Goal: Check status: Check status

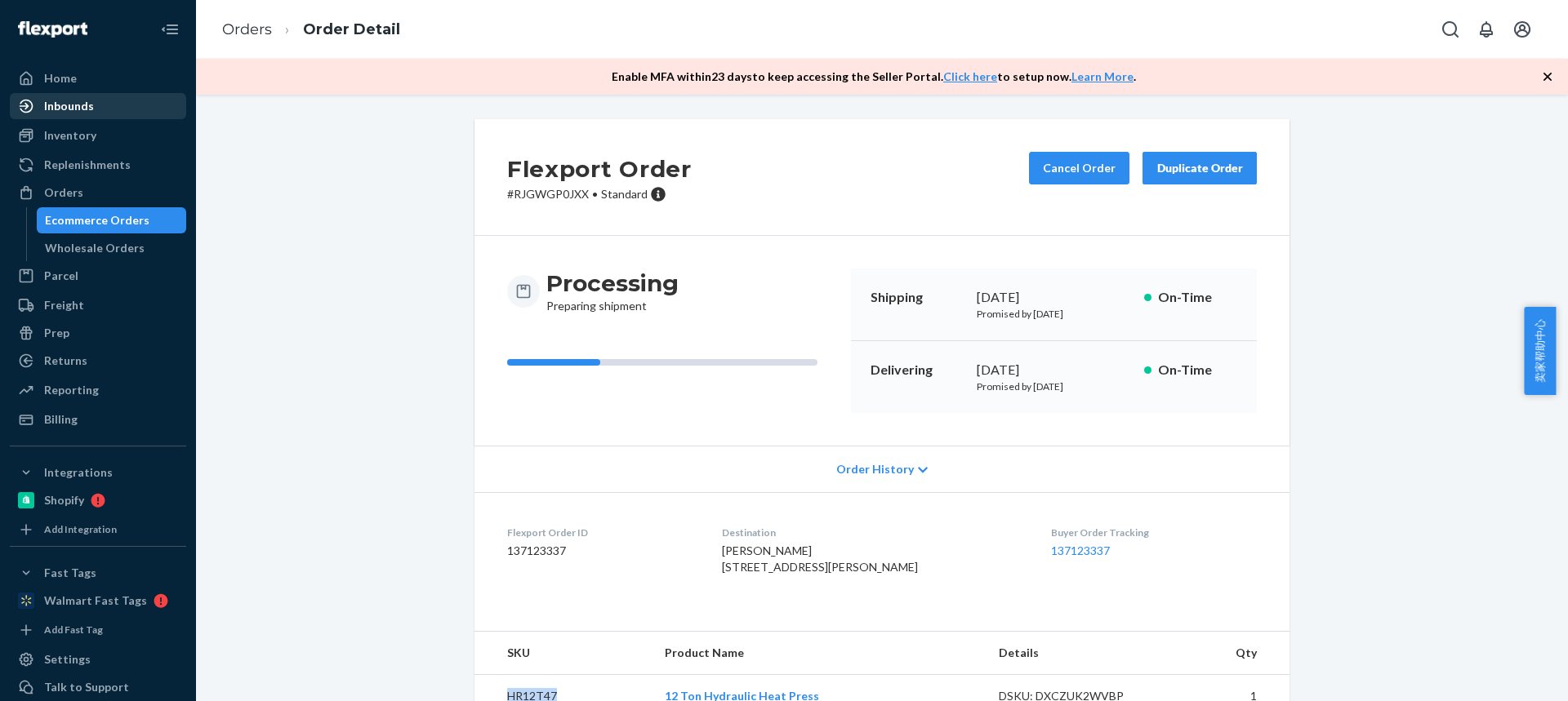
scroll to position [69, 0]
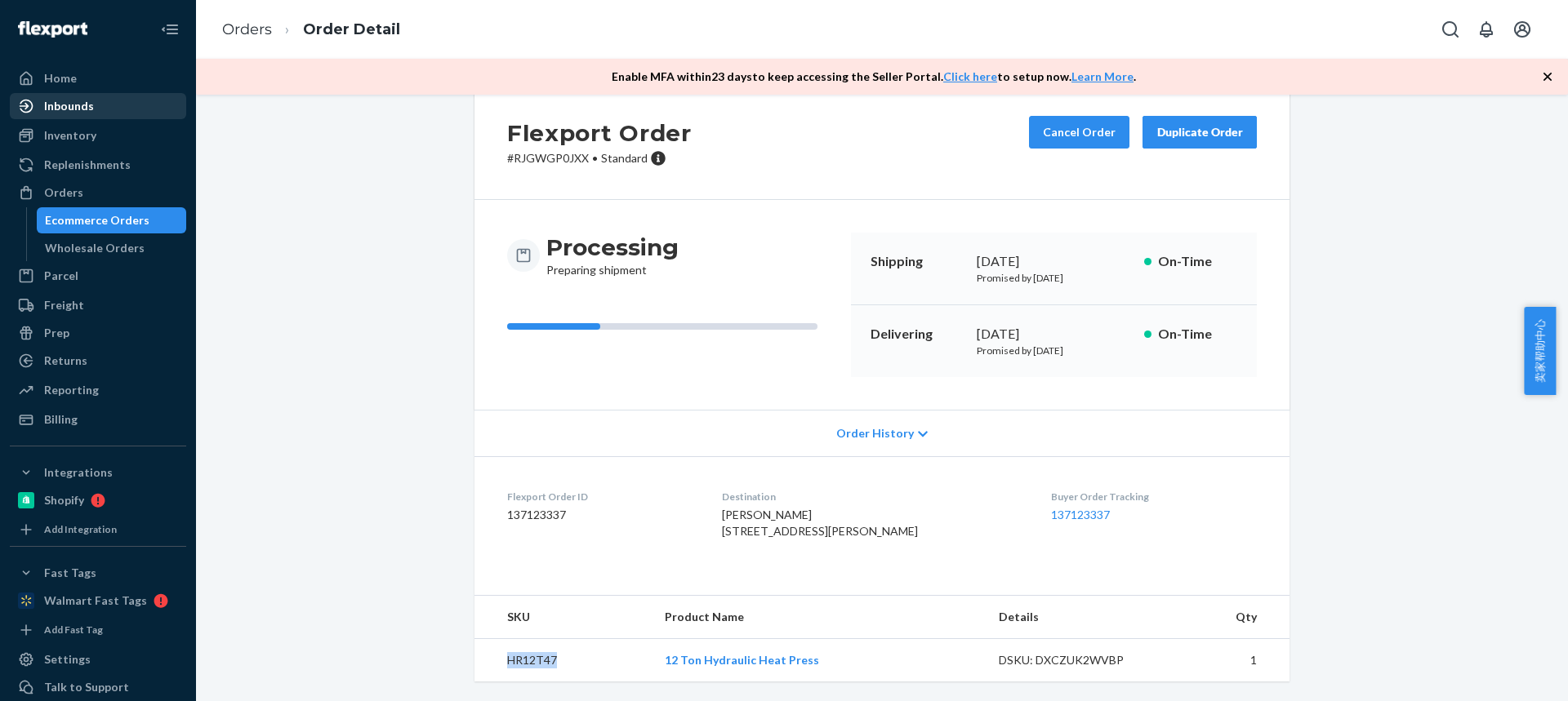
click at [64, 111] on div "Inbounds" at bounding box center [70, 107] width 50 height 17
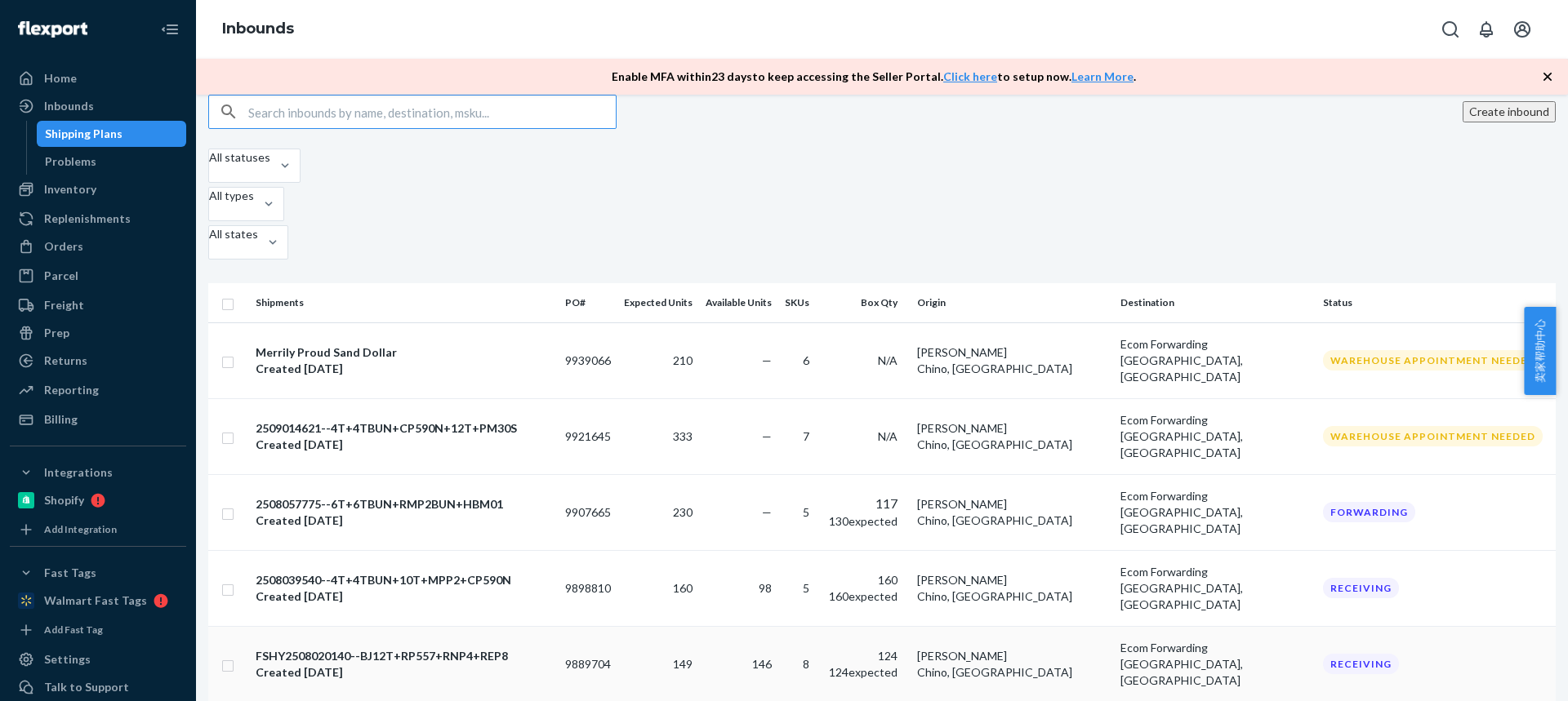
scroll to position [82, 0]
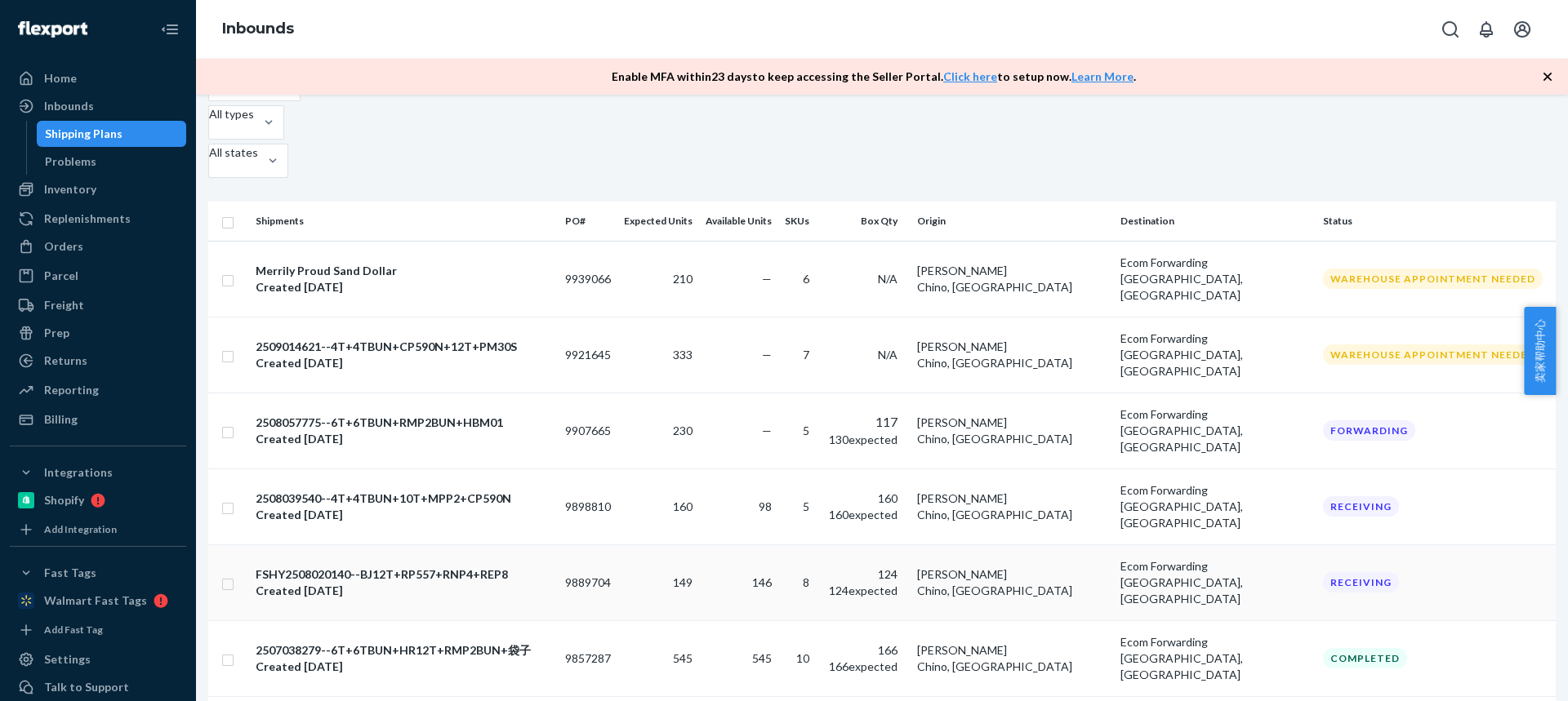
click at [617, 544] on td "9889704" at bounding box center [587, 582] width 58 height 76
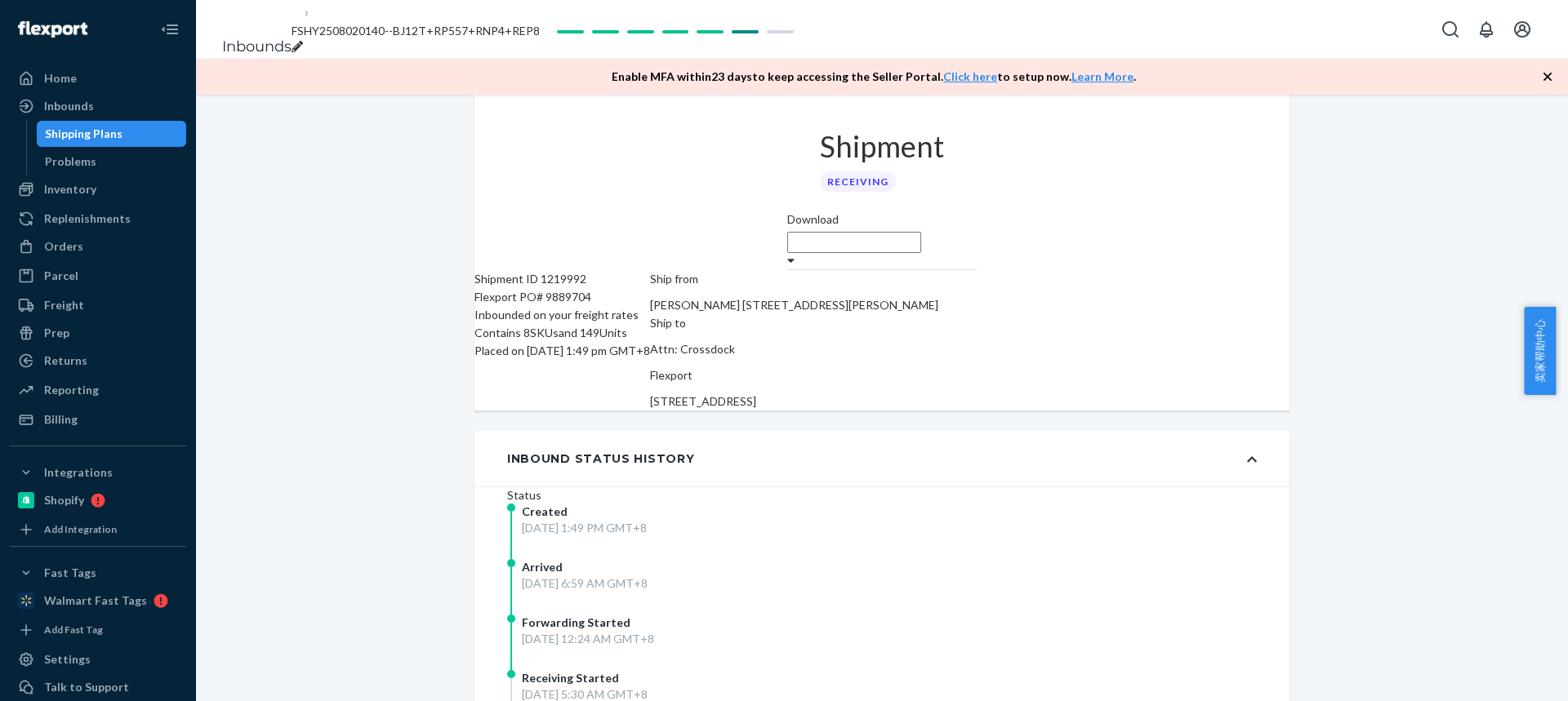
click at [595, 288] on div "Flexport PO# 9889704" at bounding box center [561, 297] width 175 height 18
copy div "9889704"
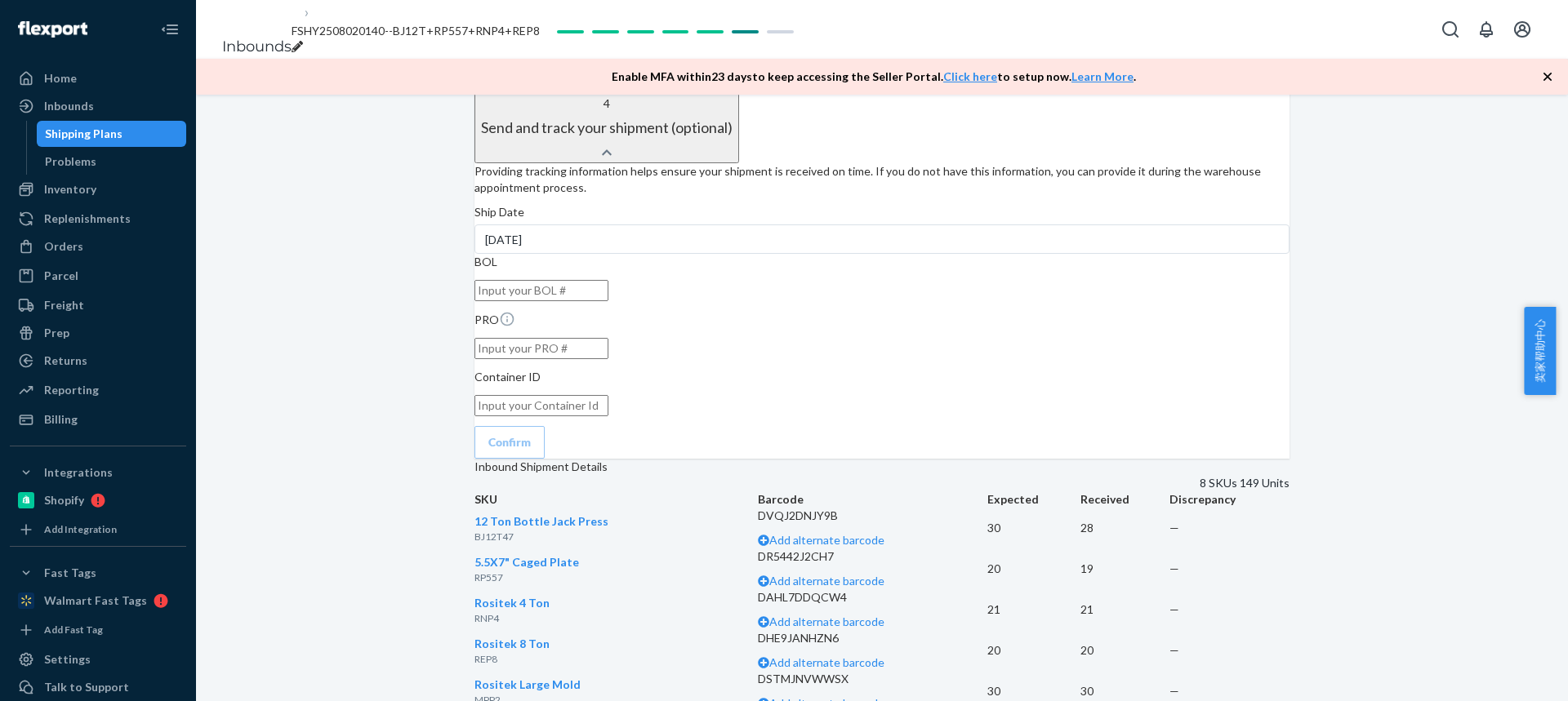
scroll to position [2838, 0]
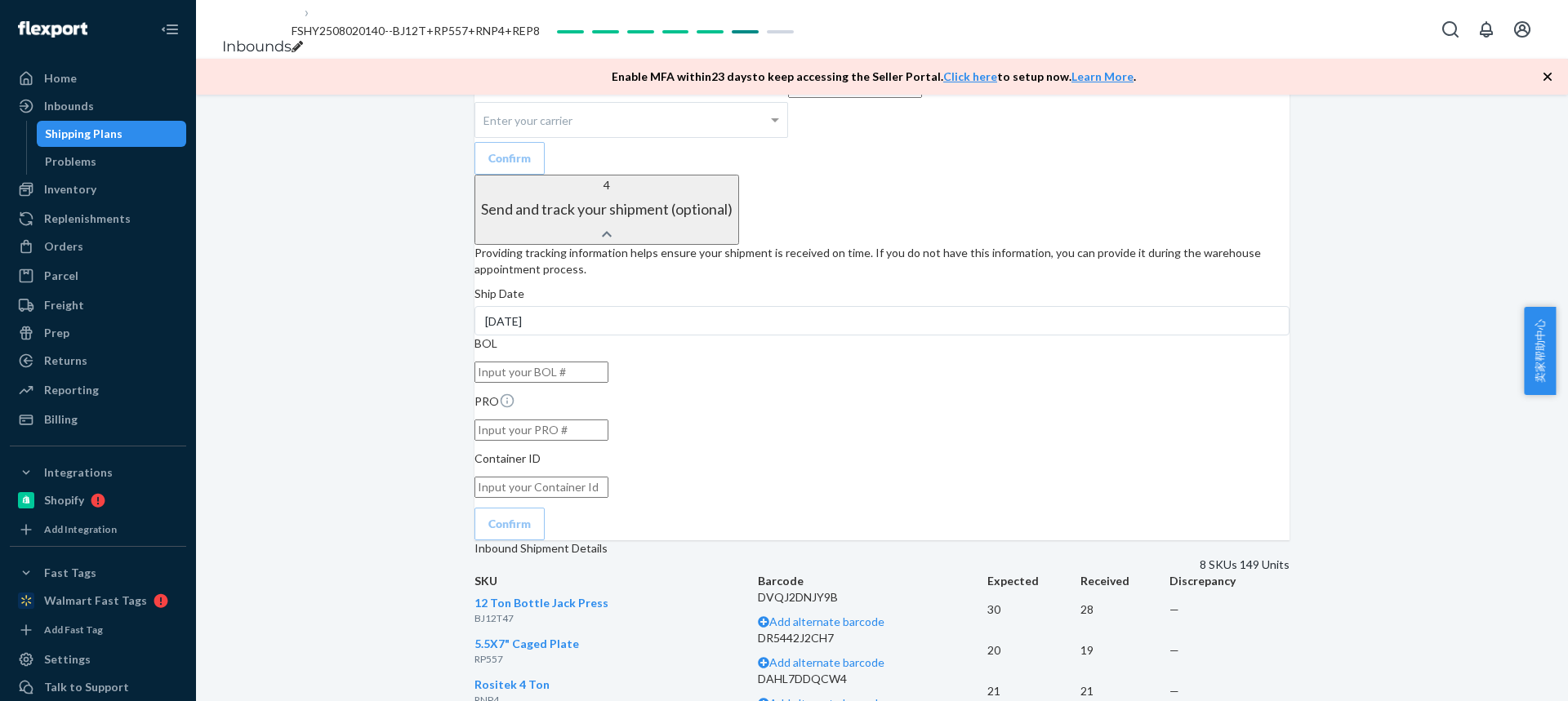
click at [1080, 670] on td "21" at bounding box center [1125, 691] width 89 height 41
drag, startPoint x: 1069, startPoint y: 292, endPoint x: 1069, endPoint y: 251, distance: 41.0
click at [1080, 630] on td "19" at bounding box center [1125, 650] width 89 height 41
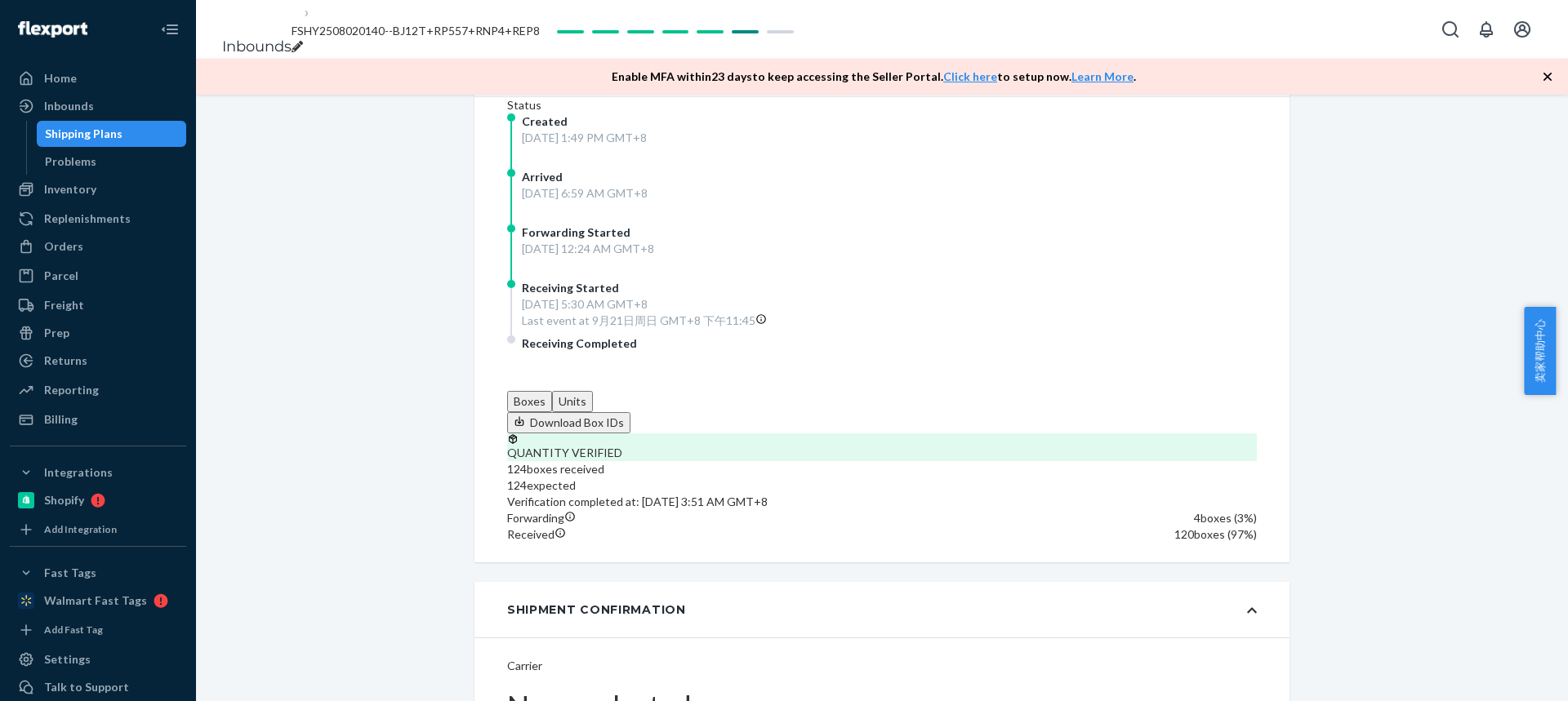
scroll to position [0, 0]
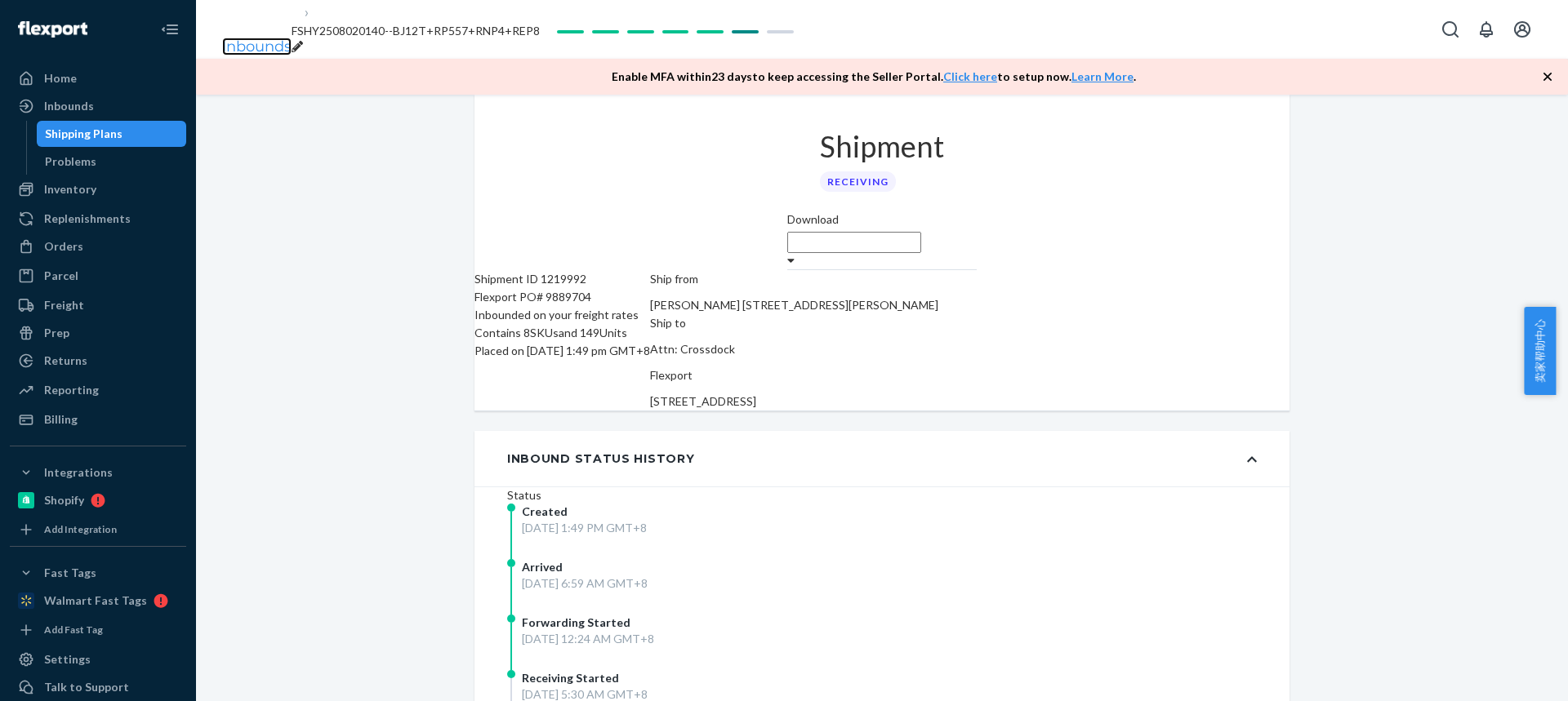
click at [258, 37] on link "Inbounds" at bounding box center [256, 45] width 70 height 18
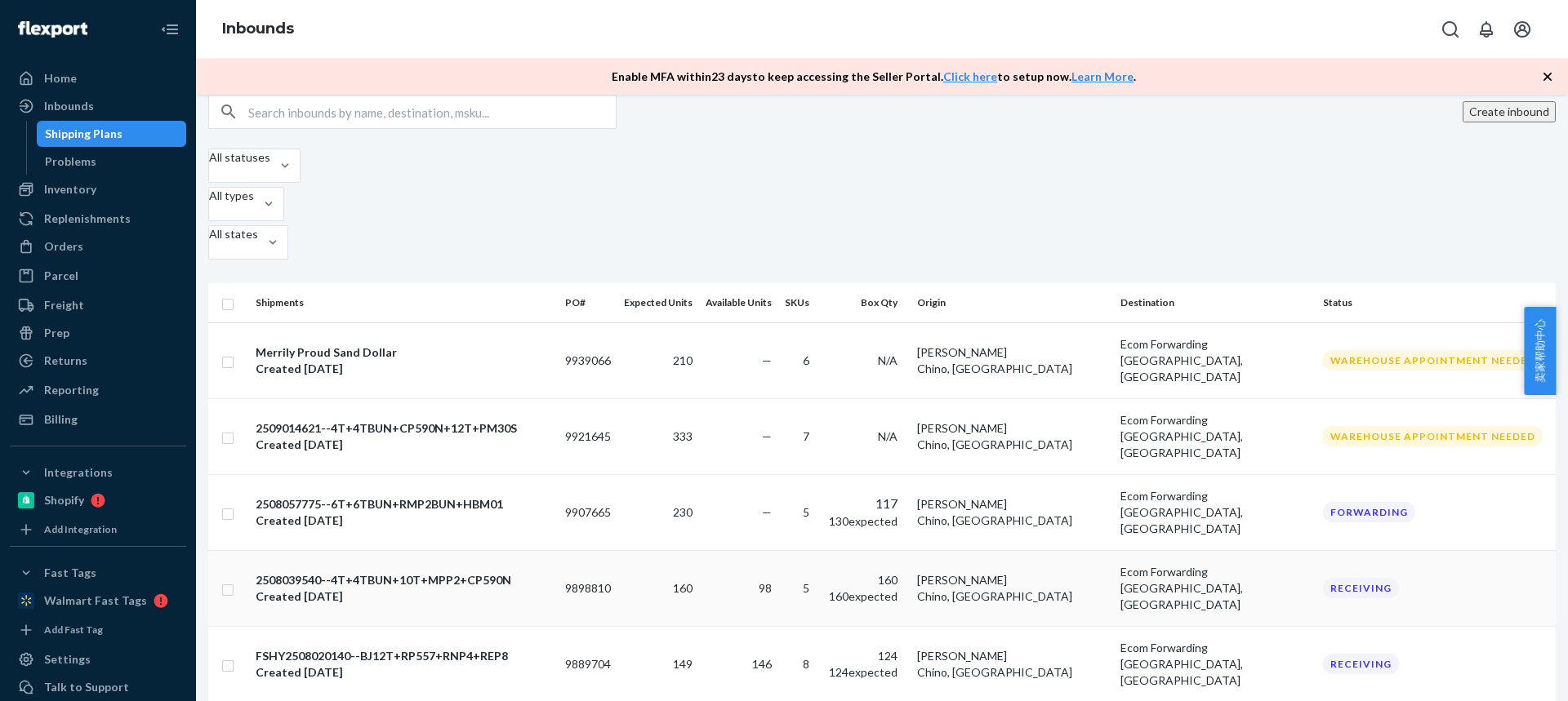
click at [778, 550] on td "98" at bounding box center [738, 588] width 79 height 76
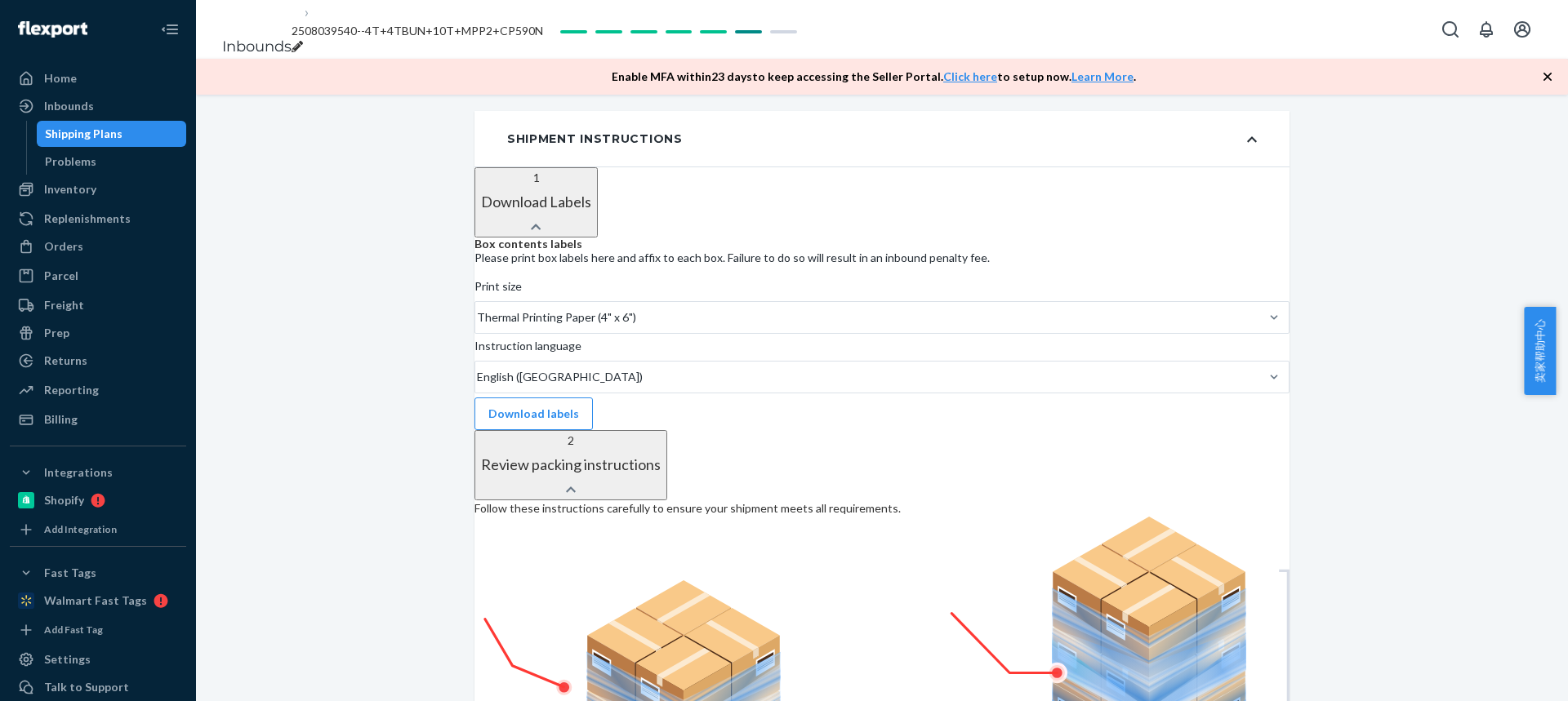
scroll to position [1031, 0]
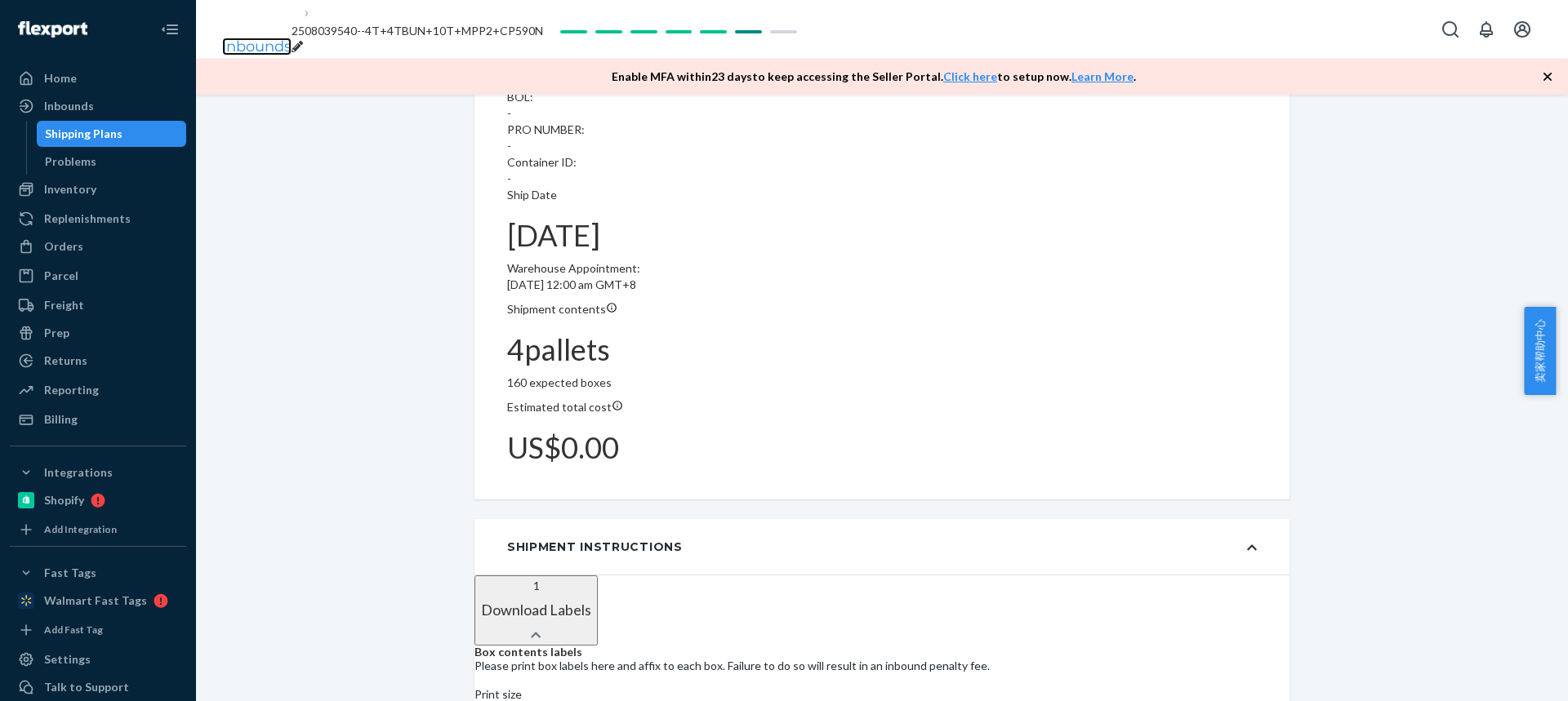
click at [259, 37] on link "Inbounds" at bounding box center [256, 45] width 70 height 18
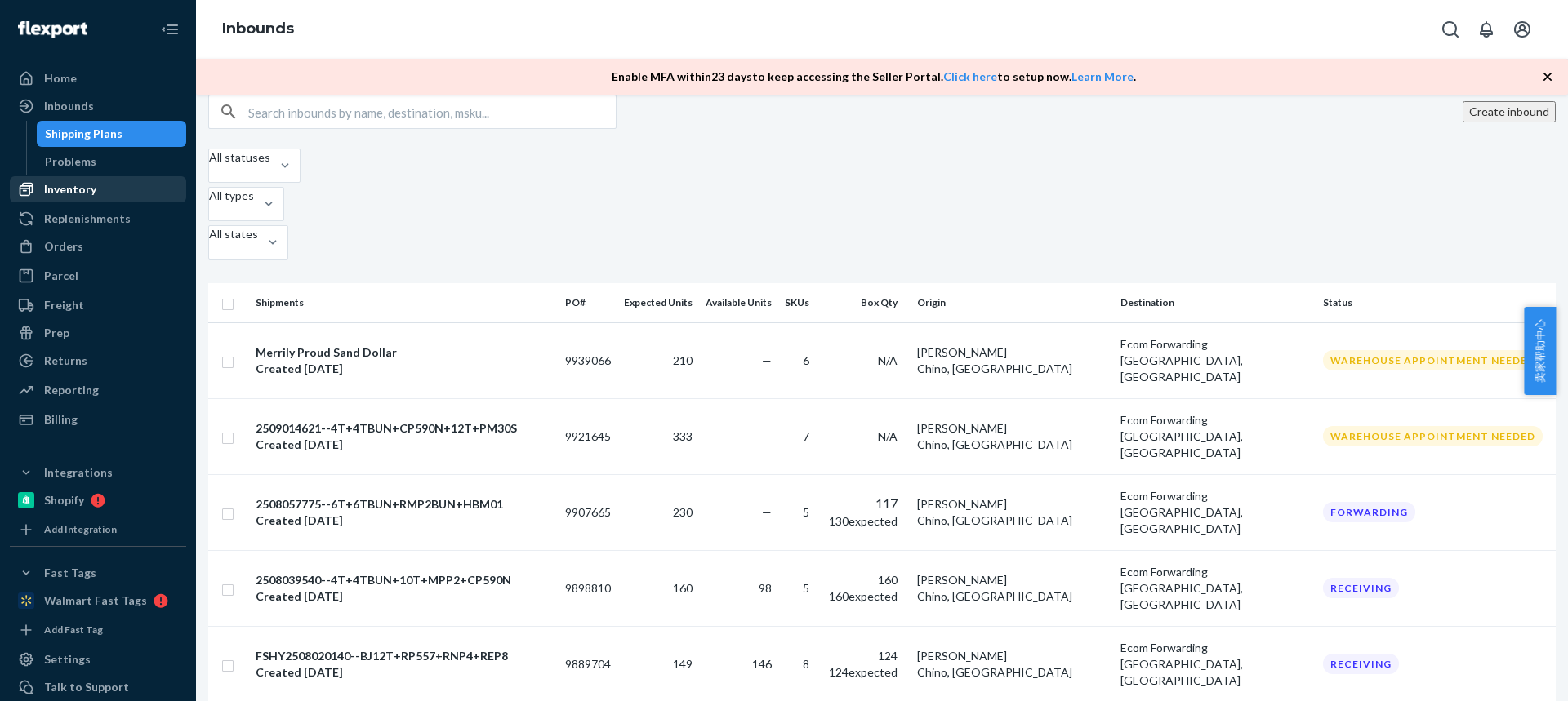
click at [77, 187] on div "Inventory" at bounding box center [71, 189] width 52 height 17
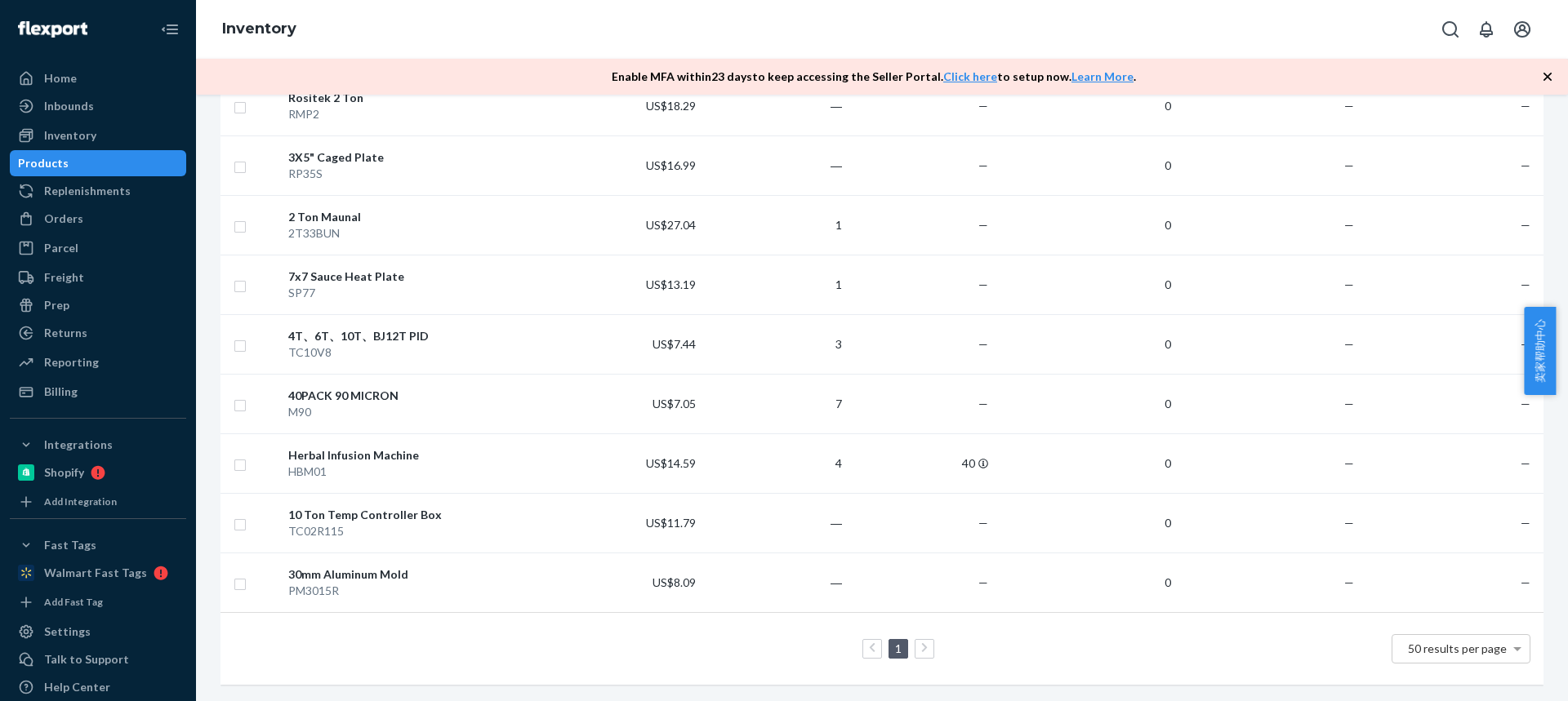
scroll to position [910, 0]
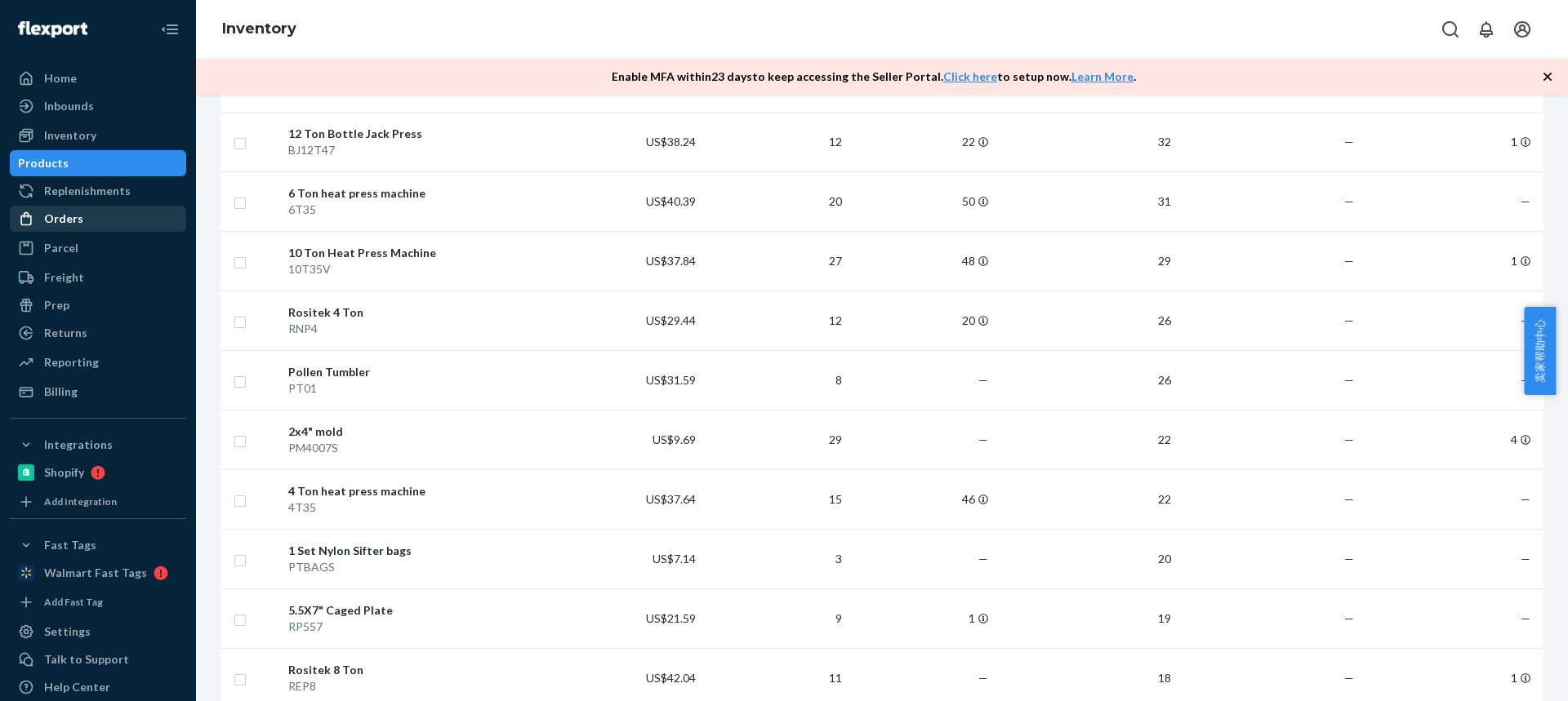
click at [52, 225] on div "Orders" at bounding box center [64, 219] width 39 height 17
